Goal: Find specific page/section: Find specific page/section

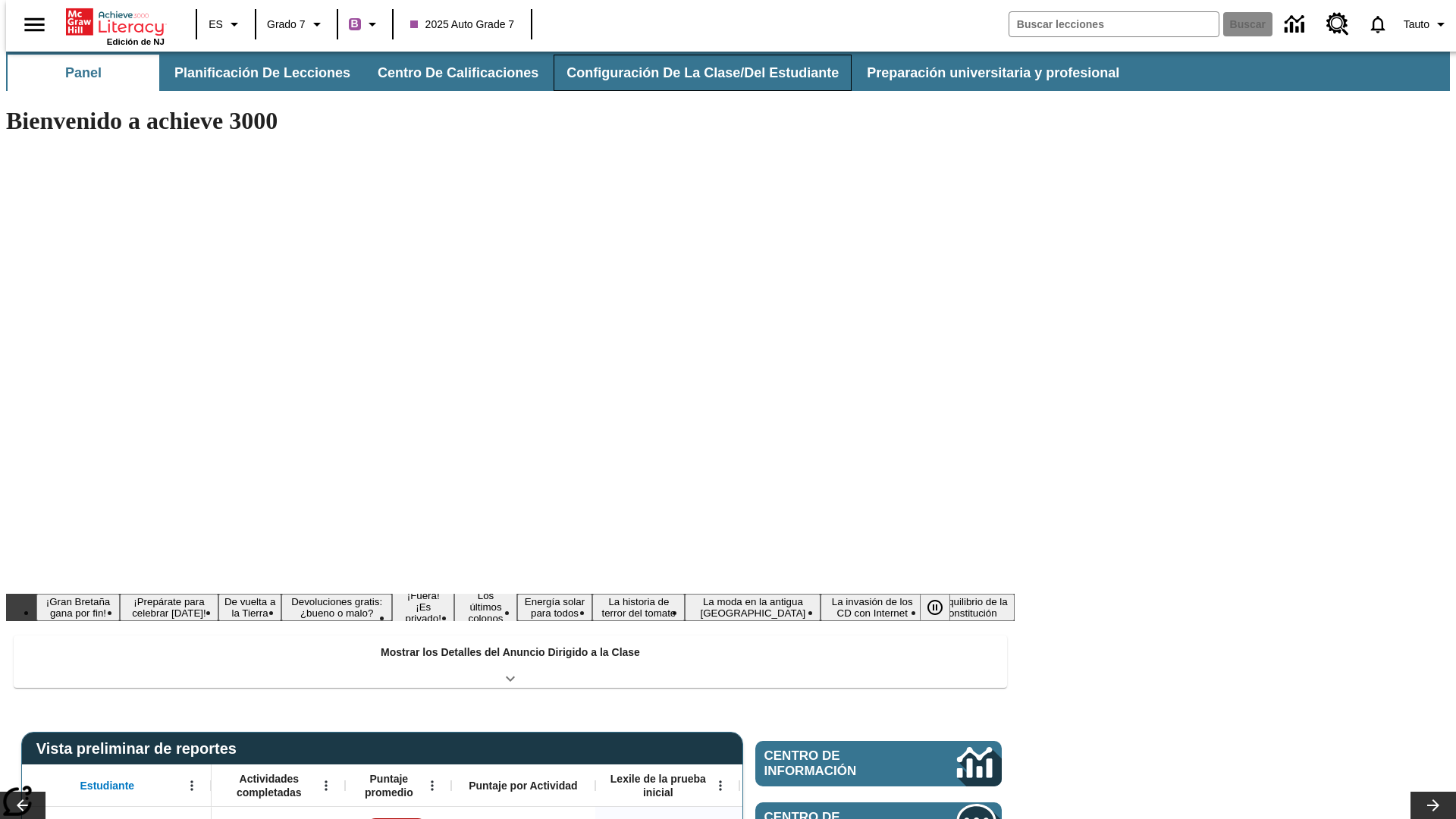
click at [686, 73] on button "Configuración de la clase/del estudiante" at bounding box center [703, 73] width 298 height 36
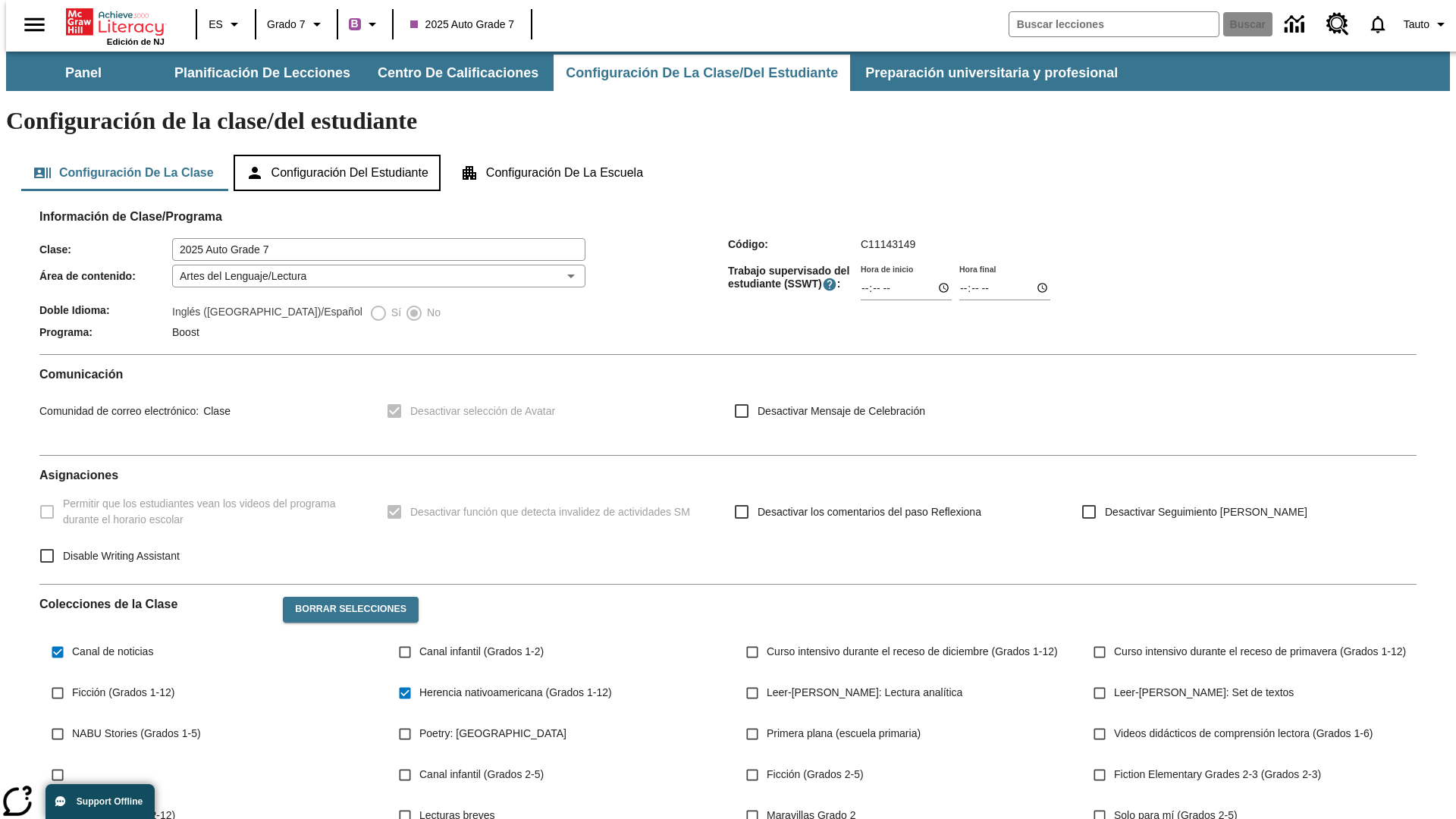
click at [338, 155] on button "Configuración del estudiante" at bounding box center [337, 173] width 207 height 36
